Goal: Task Accomplishment & Management: Manage account settings

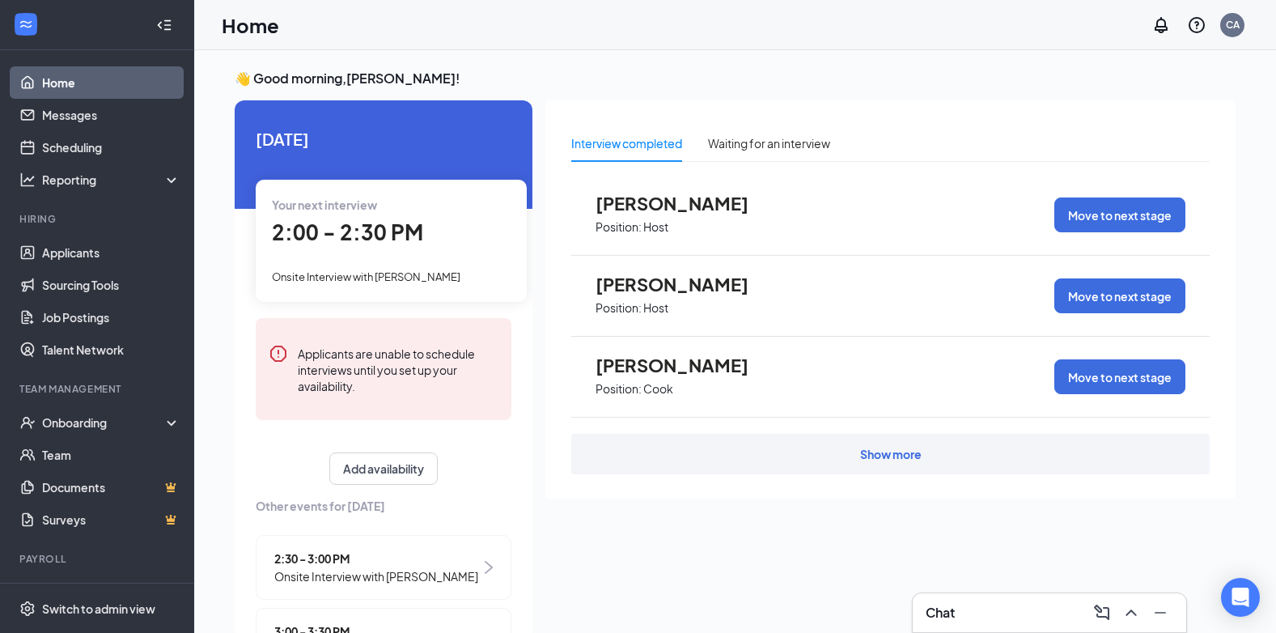
scroll to position [67, 0]
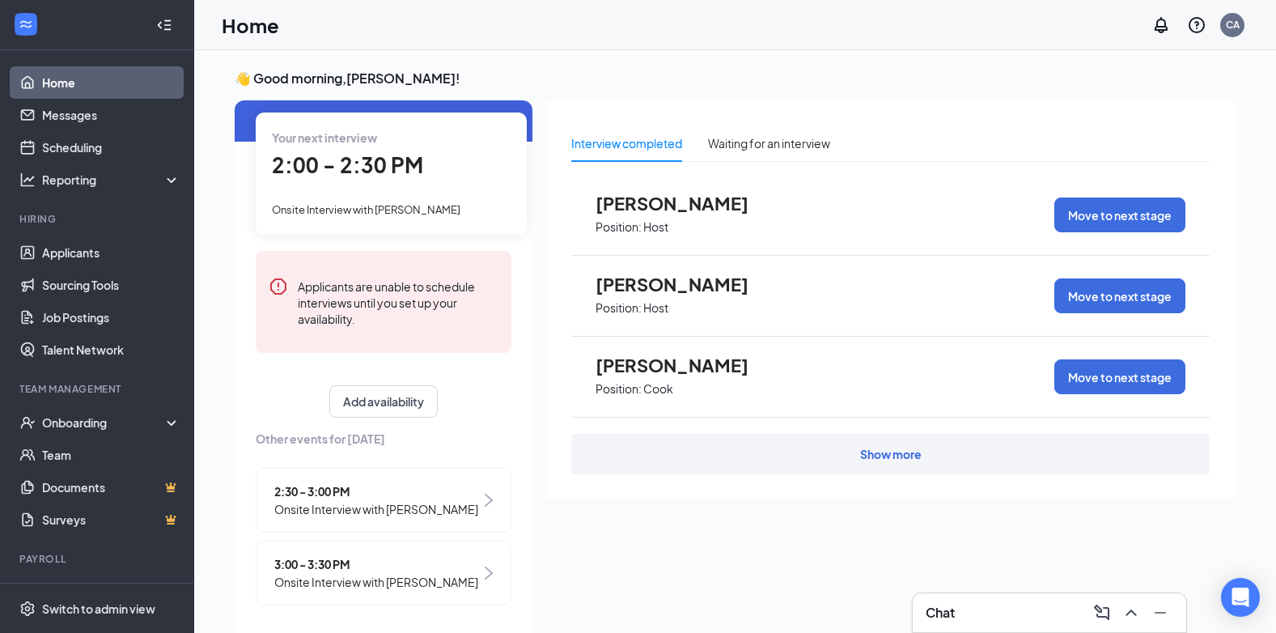
click at [403, 205] on span "Onsite Interview with [PERSON_NAME]" at bounding box center [366, 209] width 189 height 13
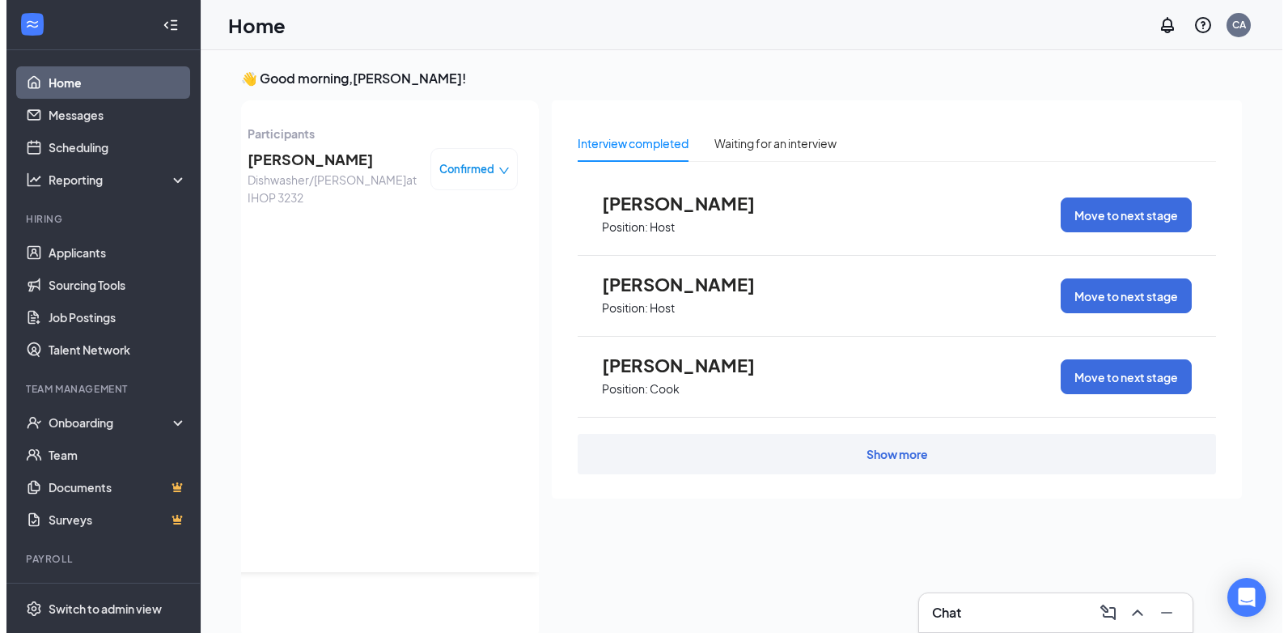
scroll to position [0, 0]
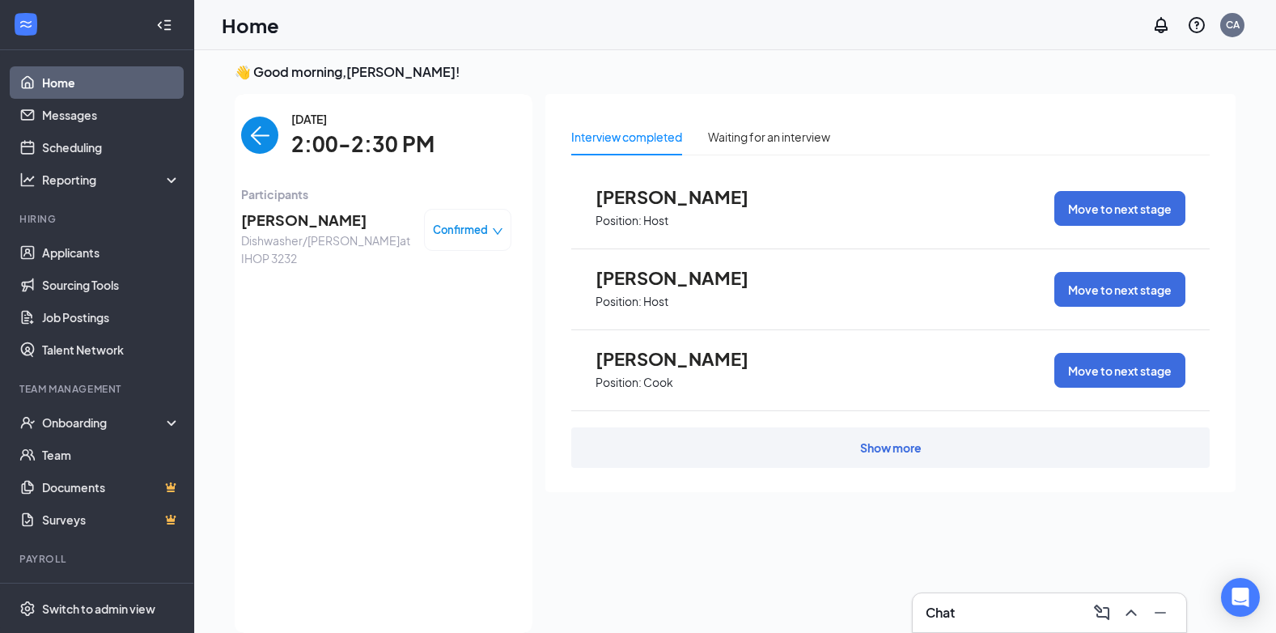
click at [250, 216] on span "[PERSON_NAME]" at bounding box center [326, 220] width 170 height 23
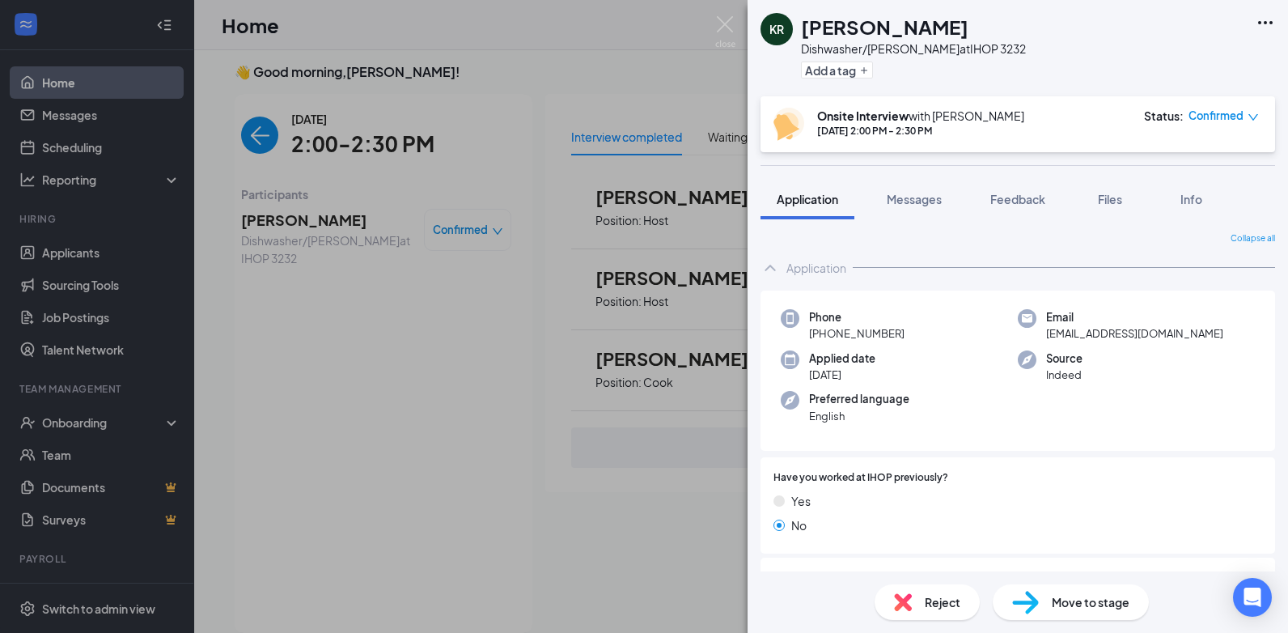
click at [318, 209] on div "KR [PERSON_NAME] Dishwasher/[PERSON_NAME] at IHOP 3232 Add a tag Onsite Intervi…" at bounding box center [644, 316] width 1288 height 633
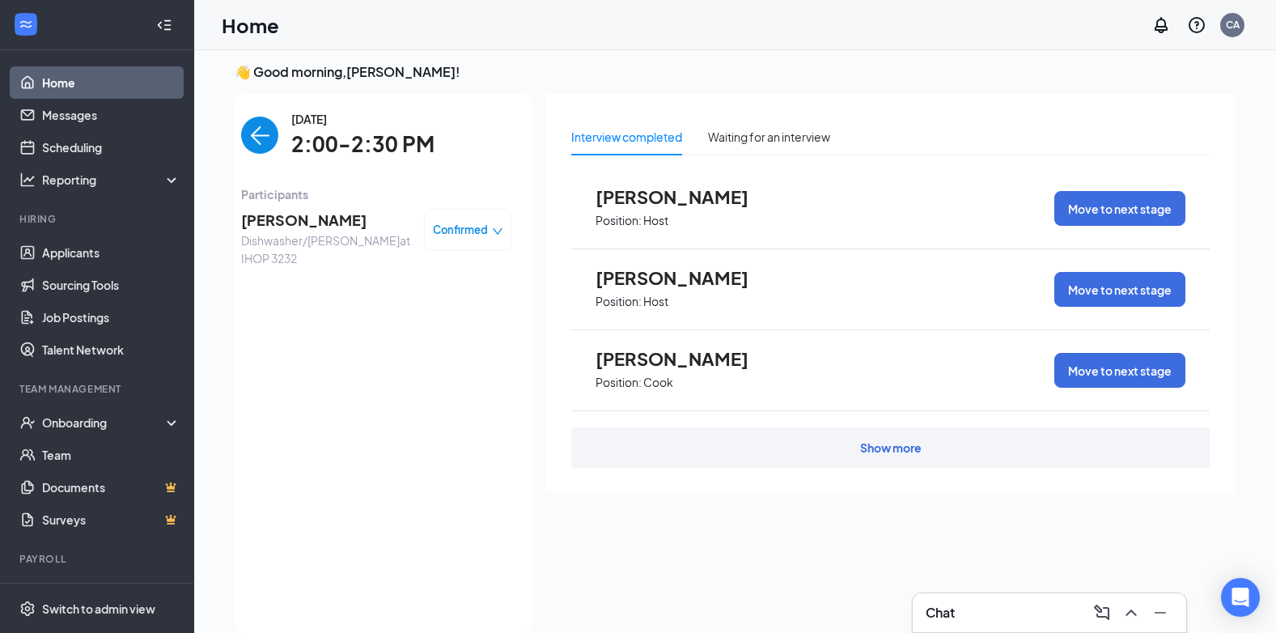
click at [256, 136] on img "back-button" at bounding box center [259, 135] width 37 height 37
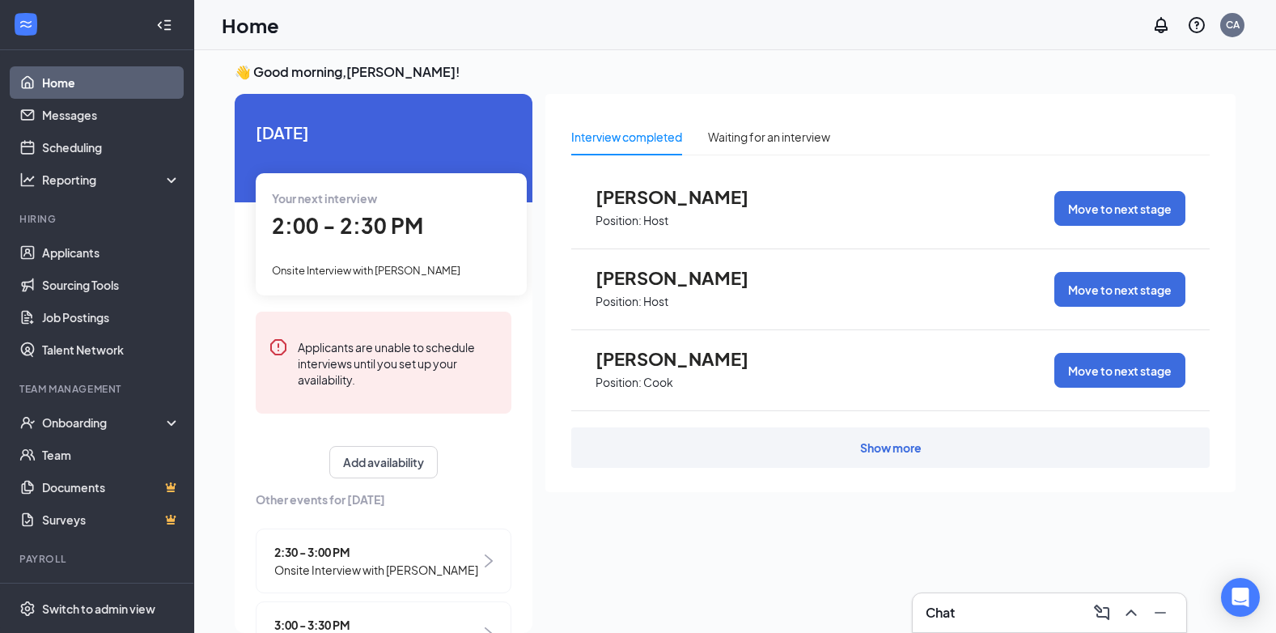
click at [400, 575] on span "Onsite Interview with [PERSON_NAME]" at bounding box center [376, 570] width 204 height 18
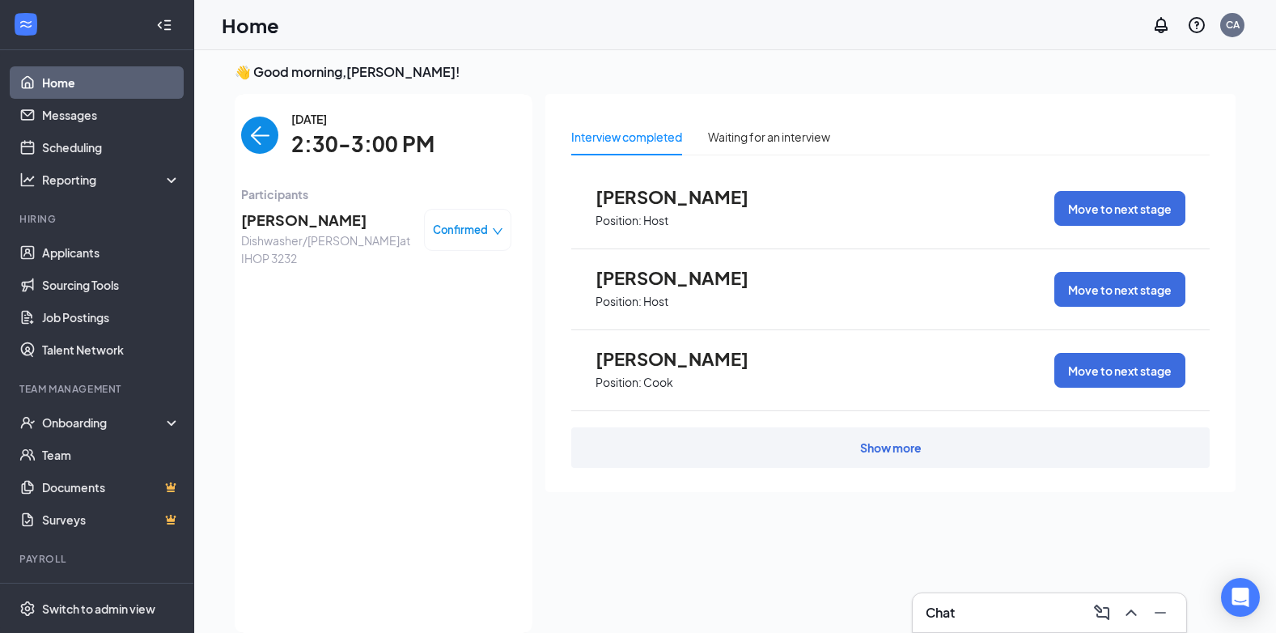
click at [278, 227] on span "[PERSON_NAME]" at bounding box center [326, 220] width 170 height 23
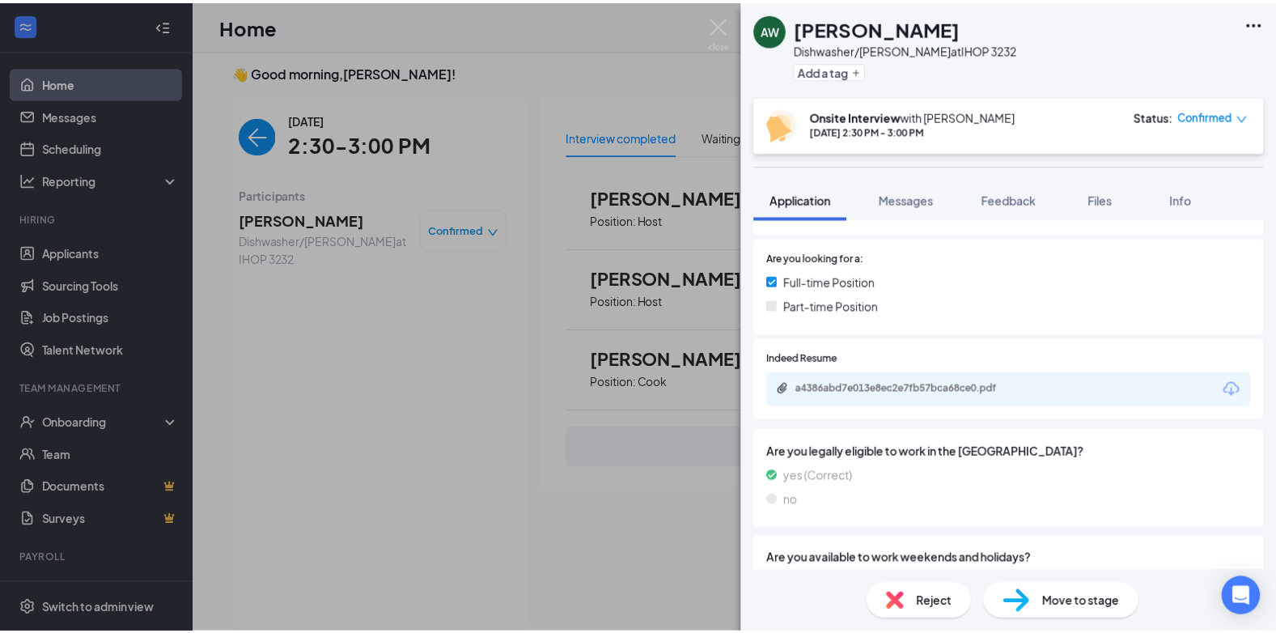
scroll to position [566, 0]
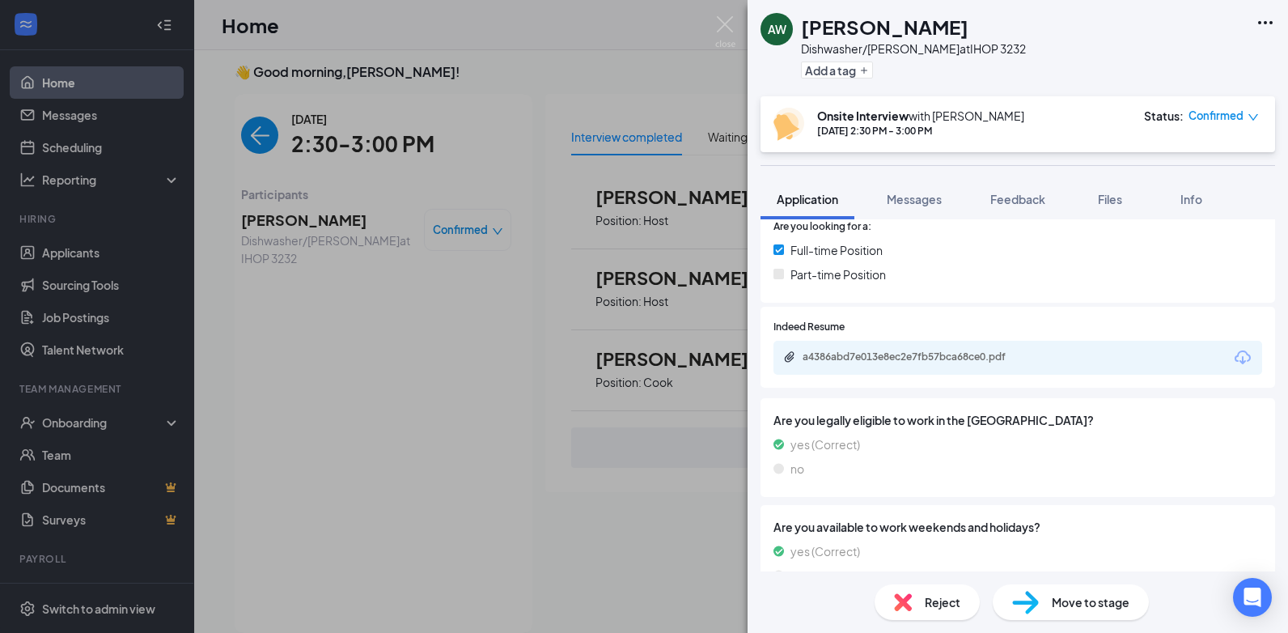
click at [49, 32] on div "AW [PERSON_NAME] Dishwasher/[PERSON_NAME] at IHOP 3232 Add a tag Onsite Intervi…" at bounding box center [644, 316] width 1288 height 633
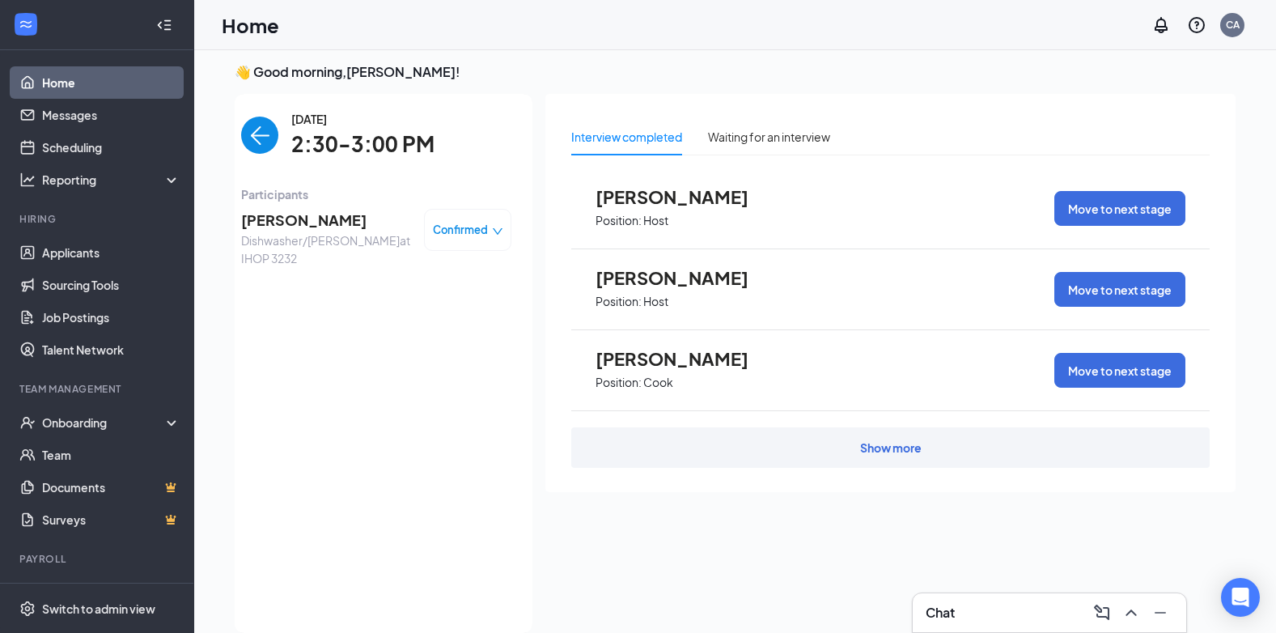
click at [243, 146] on img "back-button" at bounding box center [259, 135] width 37 height 37
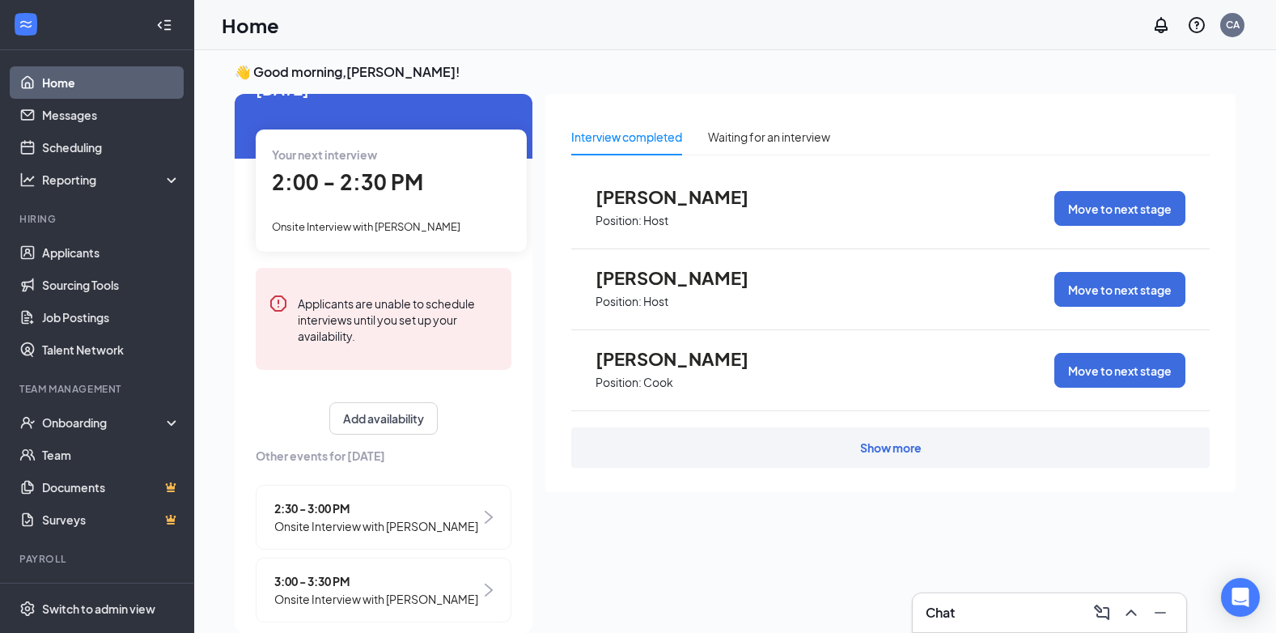
scroll to position [67, 0]
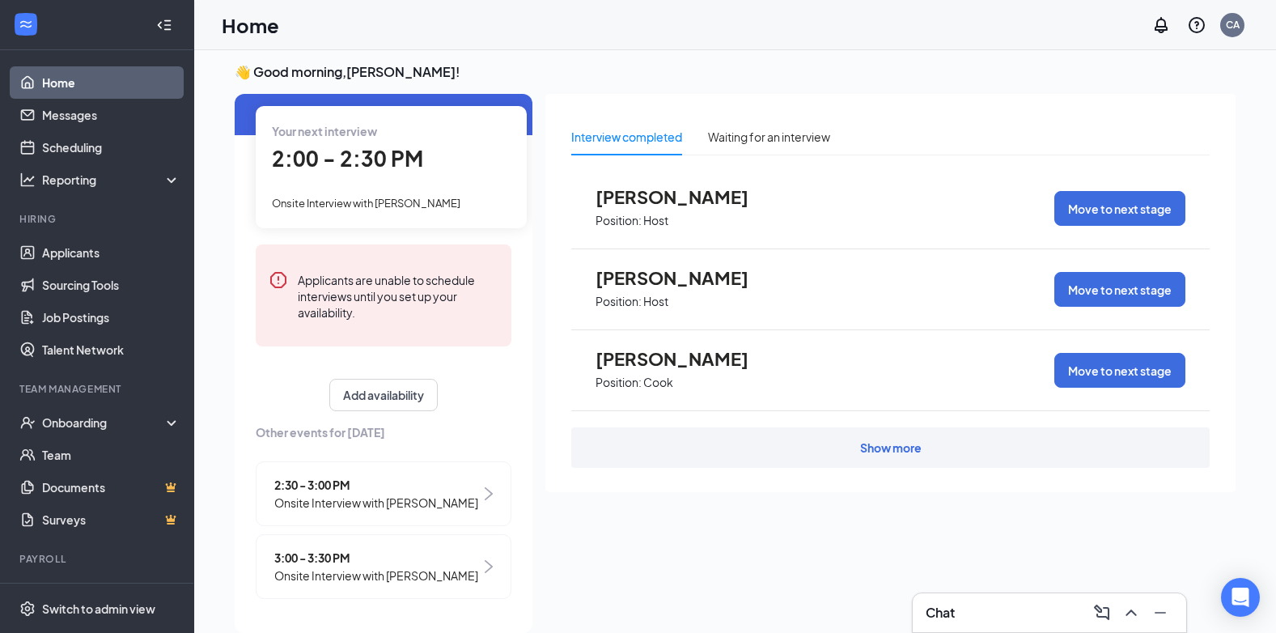
click at [339, 570] on span "Onsite Interview with [PERSON_NAME]" at bounding box center [376, 575] width 204 height 18
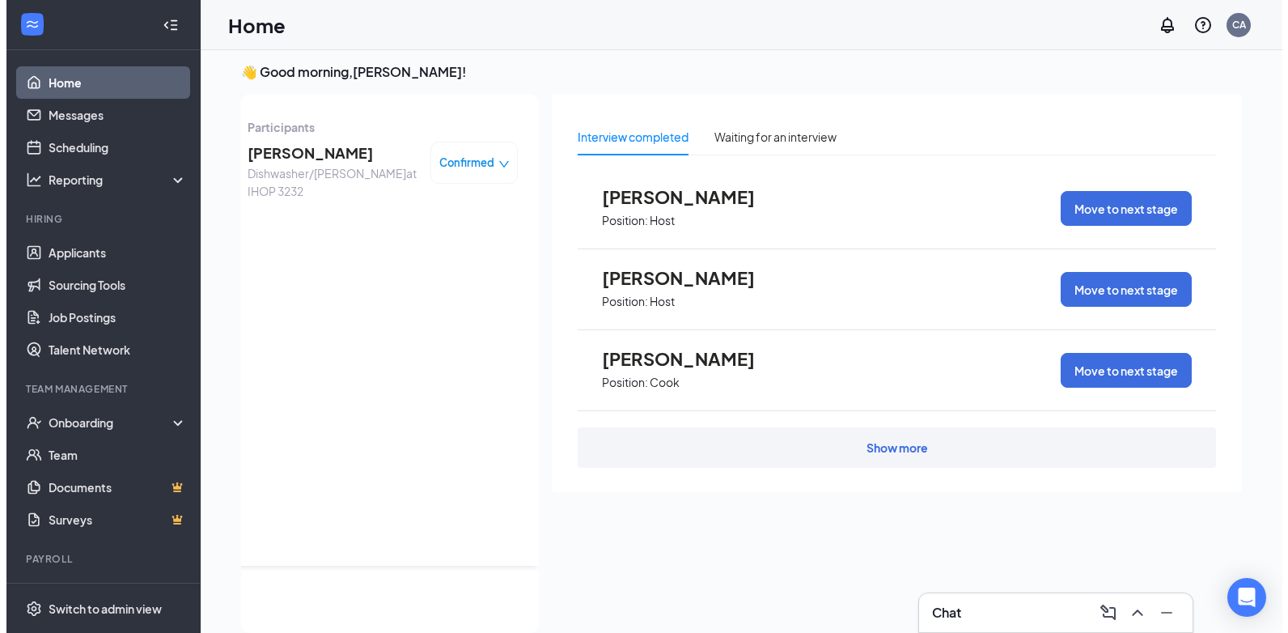
scroll to position [0, 0]
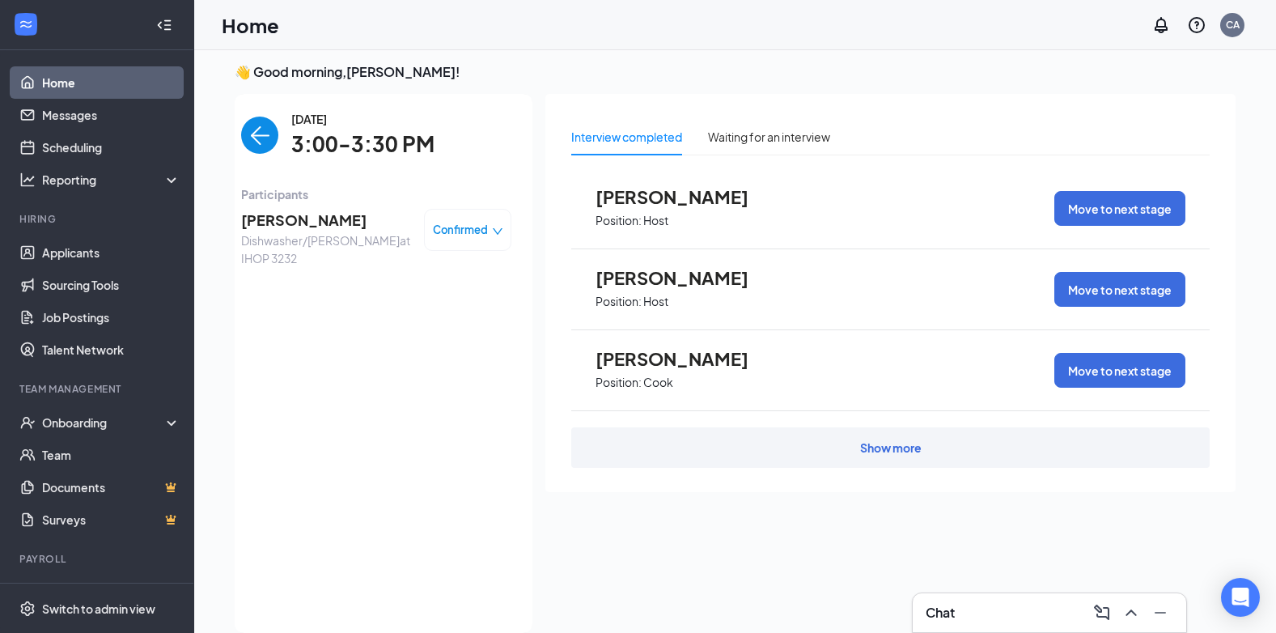
click at [306, 215] on span "[PERSON_NAME]" at bounding box center [326, 220] width 170 height 23
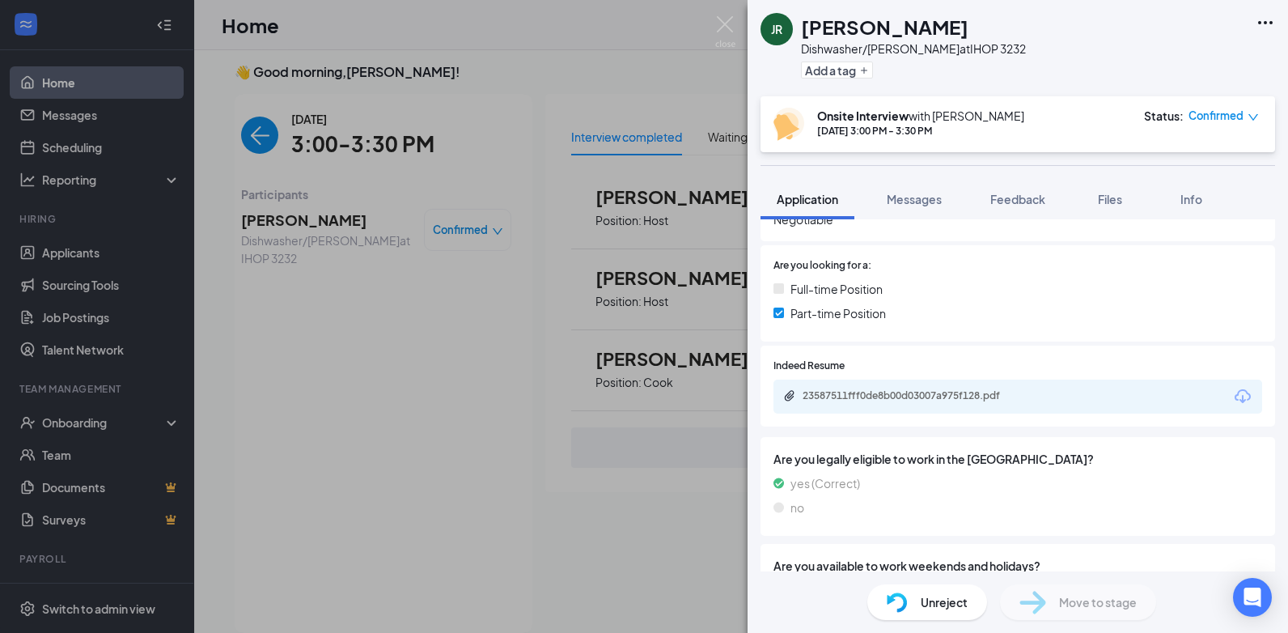
scroll to position [603, 0]
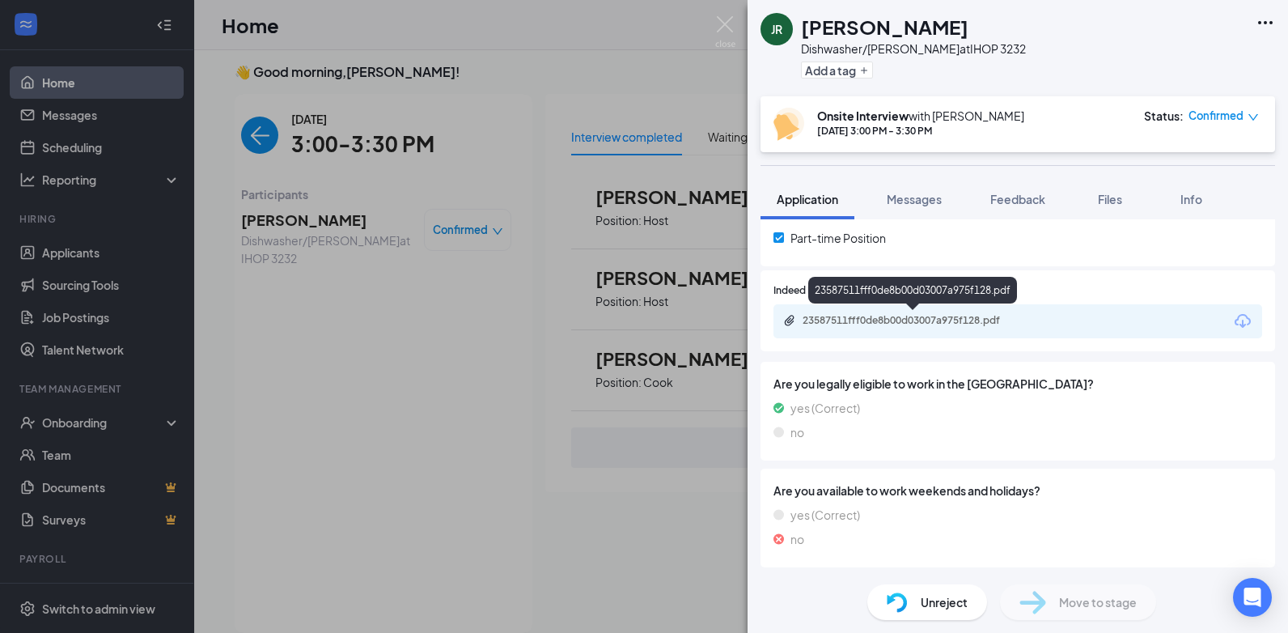
click at [965, 323] on div "23587511fff0de8b00d03007a975f128.pdf" at bounding box center [916, 320] width 227 height 13
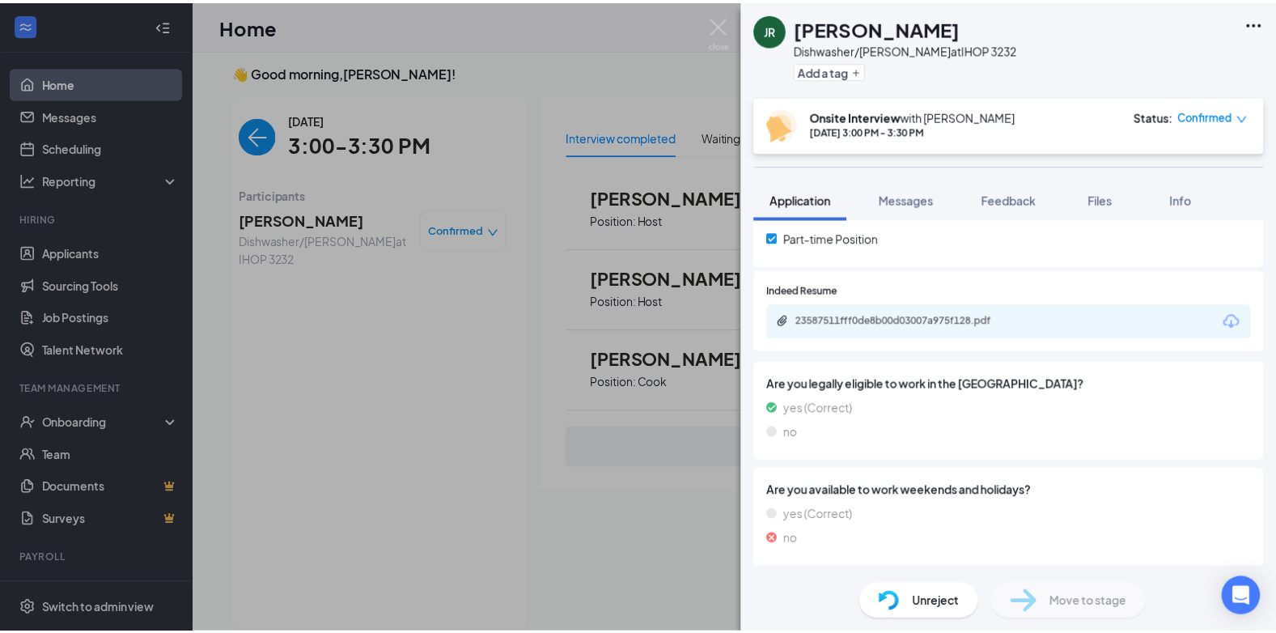
scroll to position [597, 0]
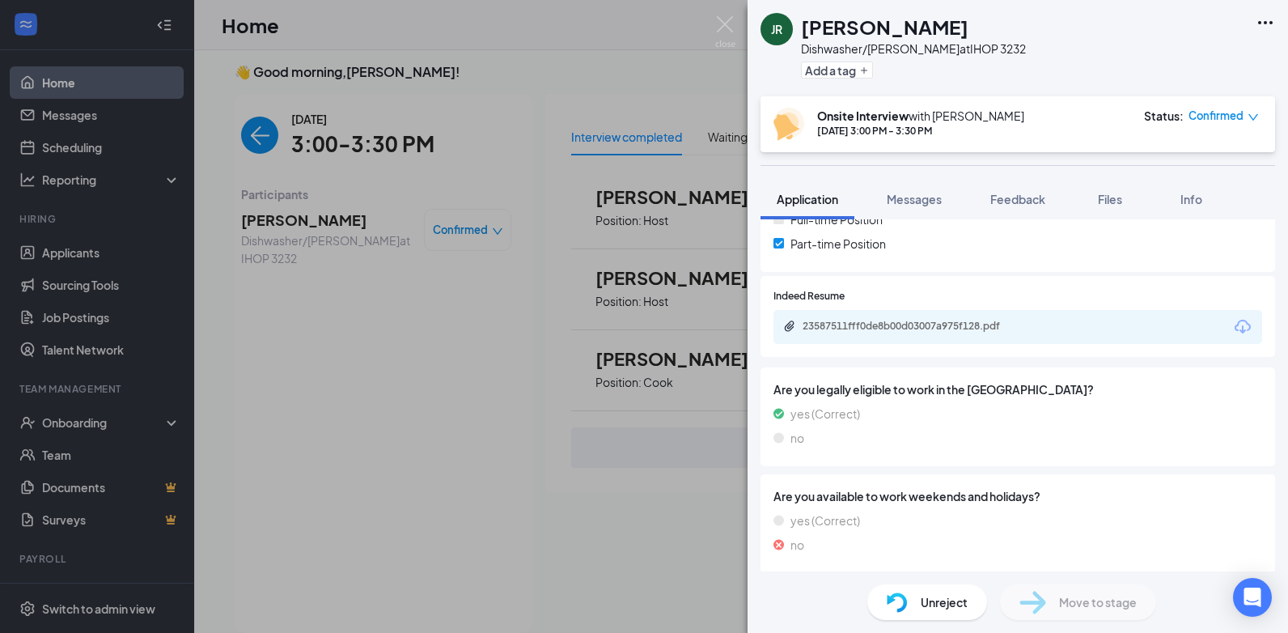
drag, startPoint x: 253, startPoint y: 168, endPoint x: 256, endPoint y: 143, distance: 25.2
click at [252, 168] on div "JR [PERSON_NAME]/[PERSON_NAME] at IHOP 3232 Add a tag Onsite Interview with [PE…" at bounding box center [644, 316] width 1288 height 633
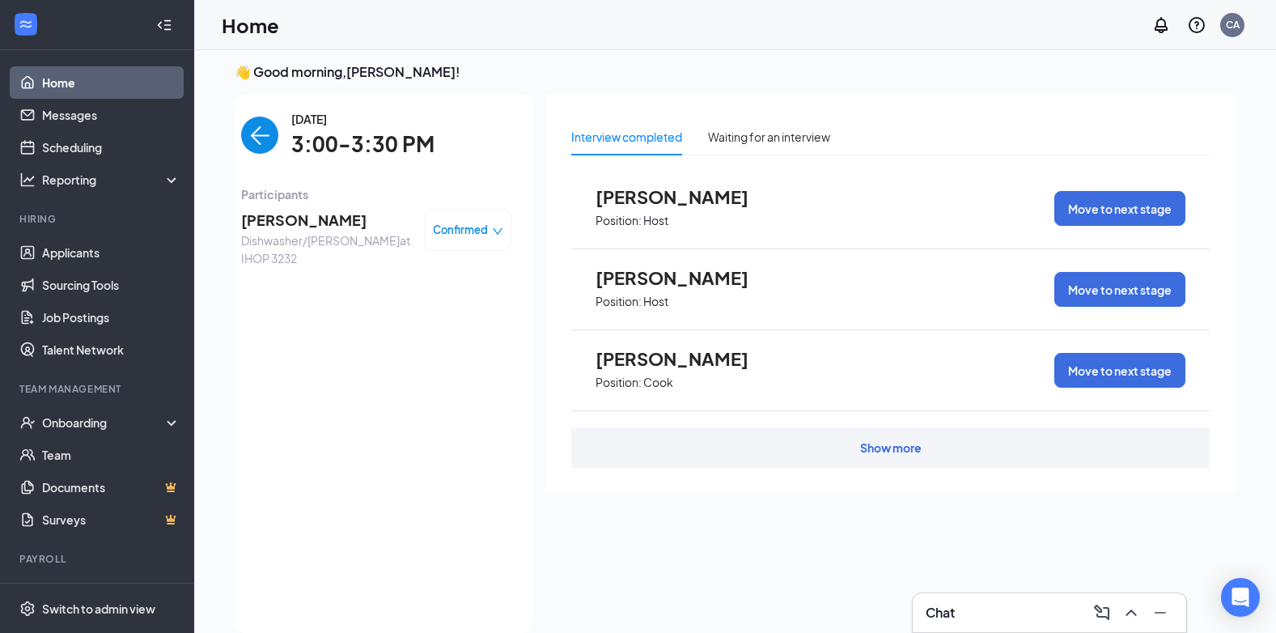
click at [256, 143] on img "back-button" at bounding box center [259, 135] width 37 height 37
